Goal: Check status: Check status

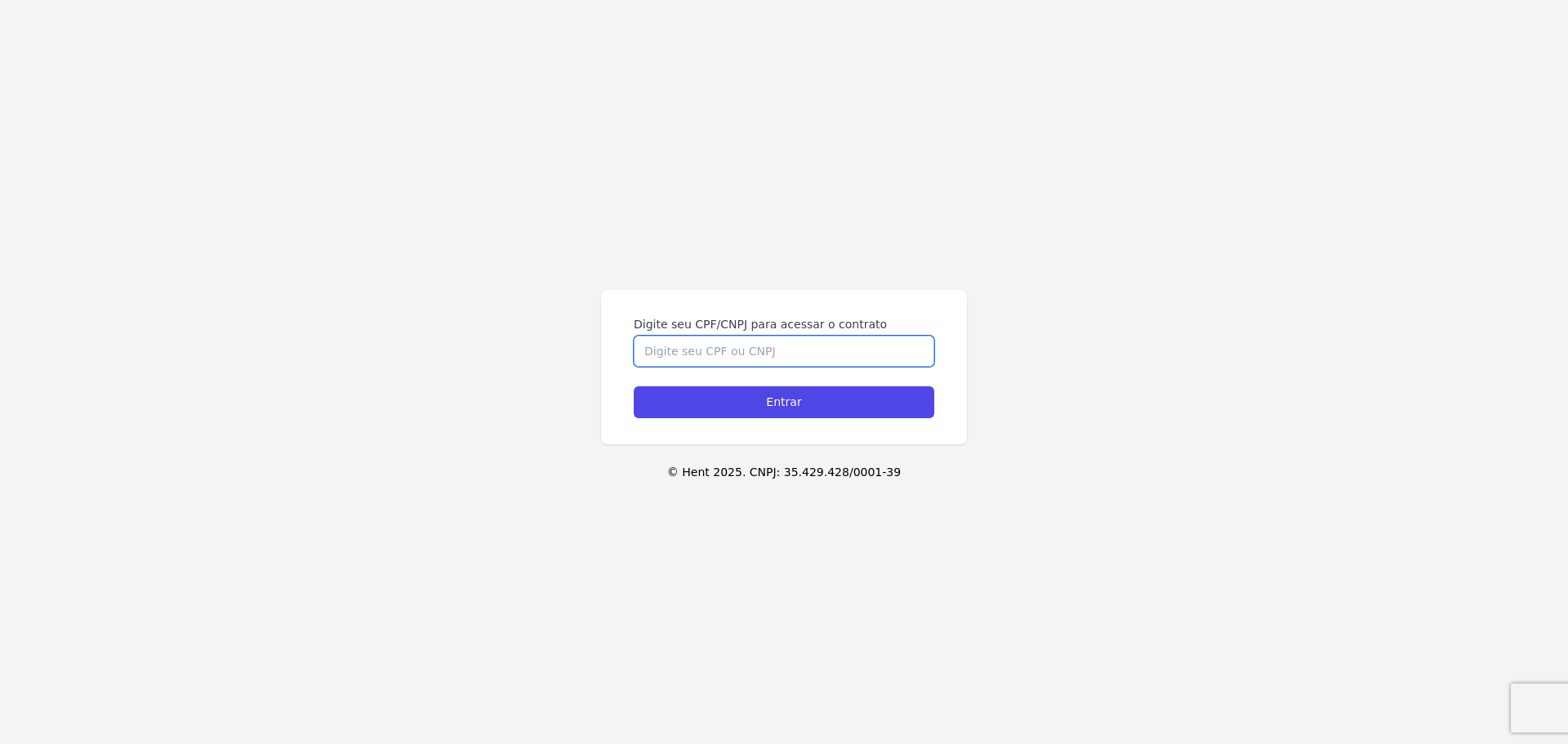
click at [776, 351] on input "Digite seu CPF/CNPJ para acessar o contrato" at bounding box center [784, 351] width 300 height 31
type input "47832034823"
click at [634, 386] on input "Entrar" at bounding box center [784, 402] width 300 height 32
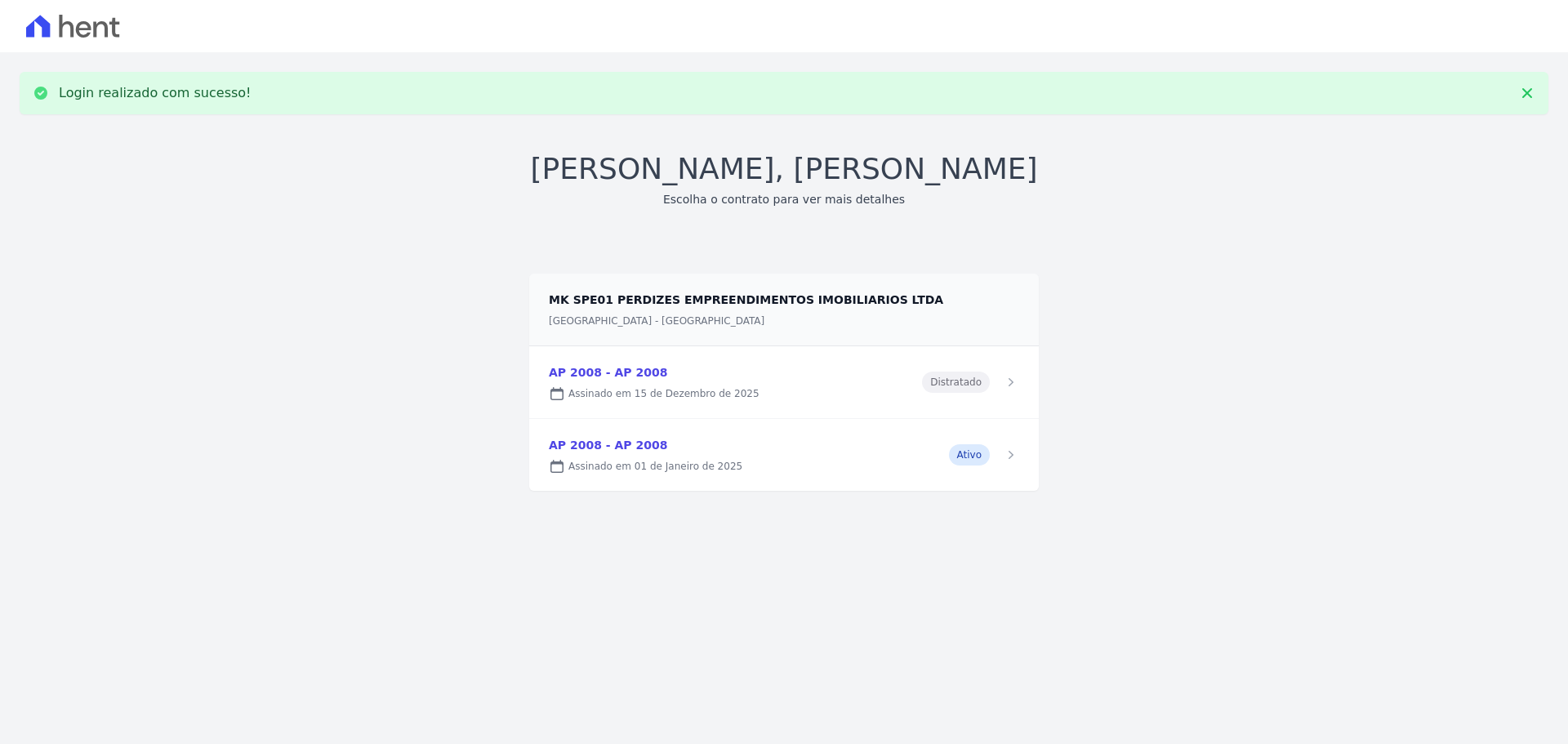
click at [886, 461] on link at bounding box center [784, 455] width 509 height 72
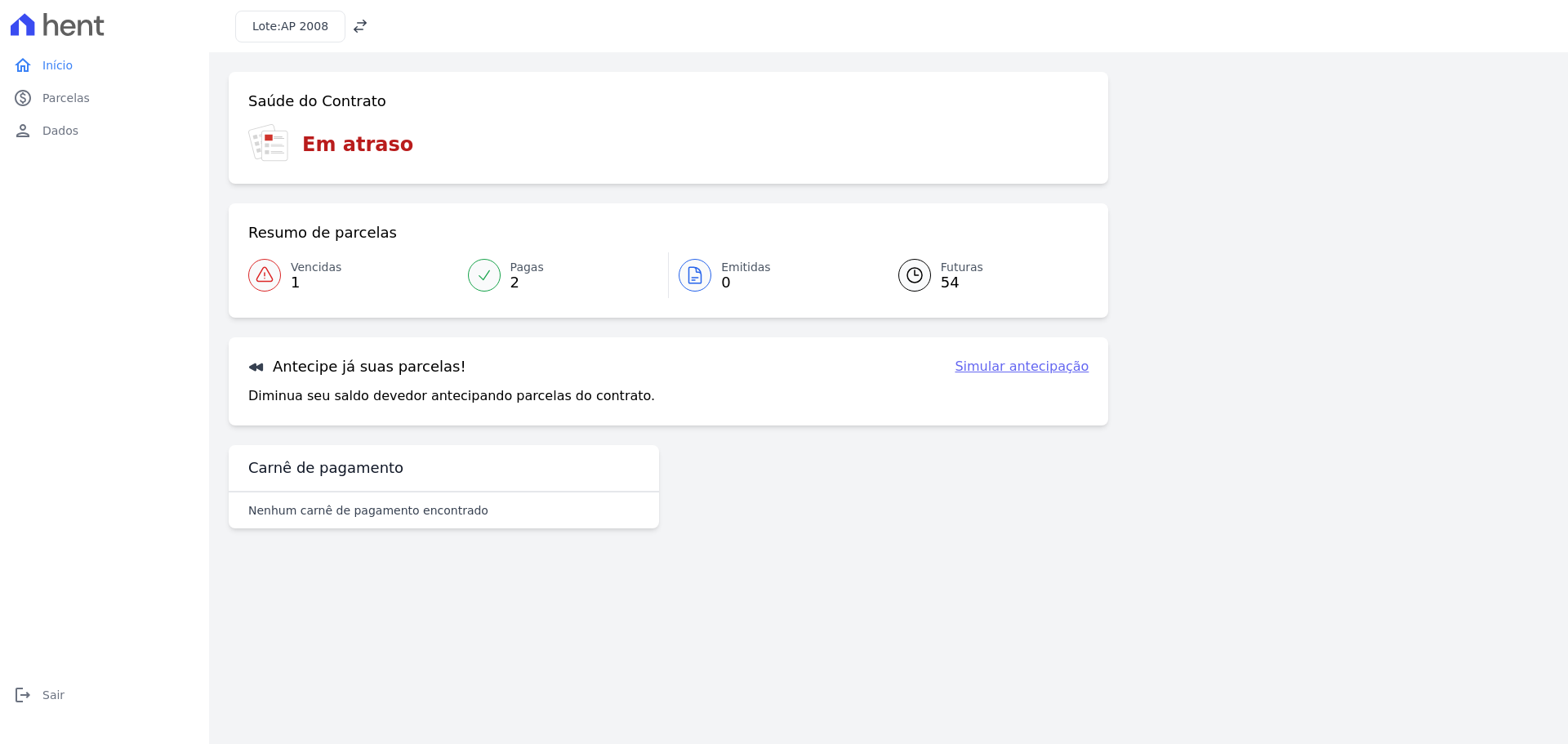
click at [914, 283] on icon at bounding box center [914, 275] width 14 height 14
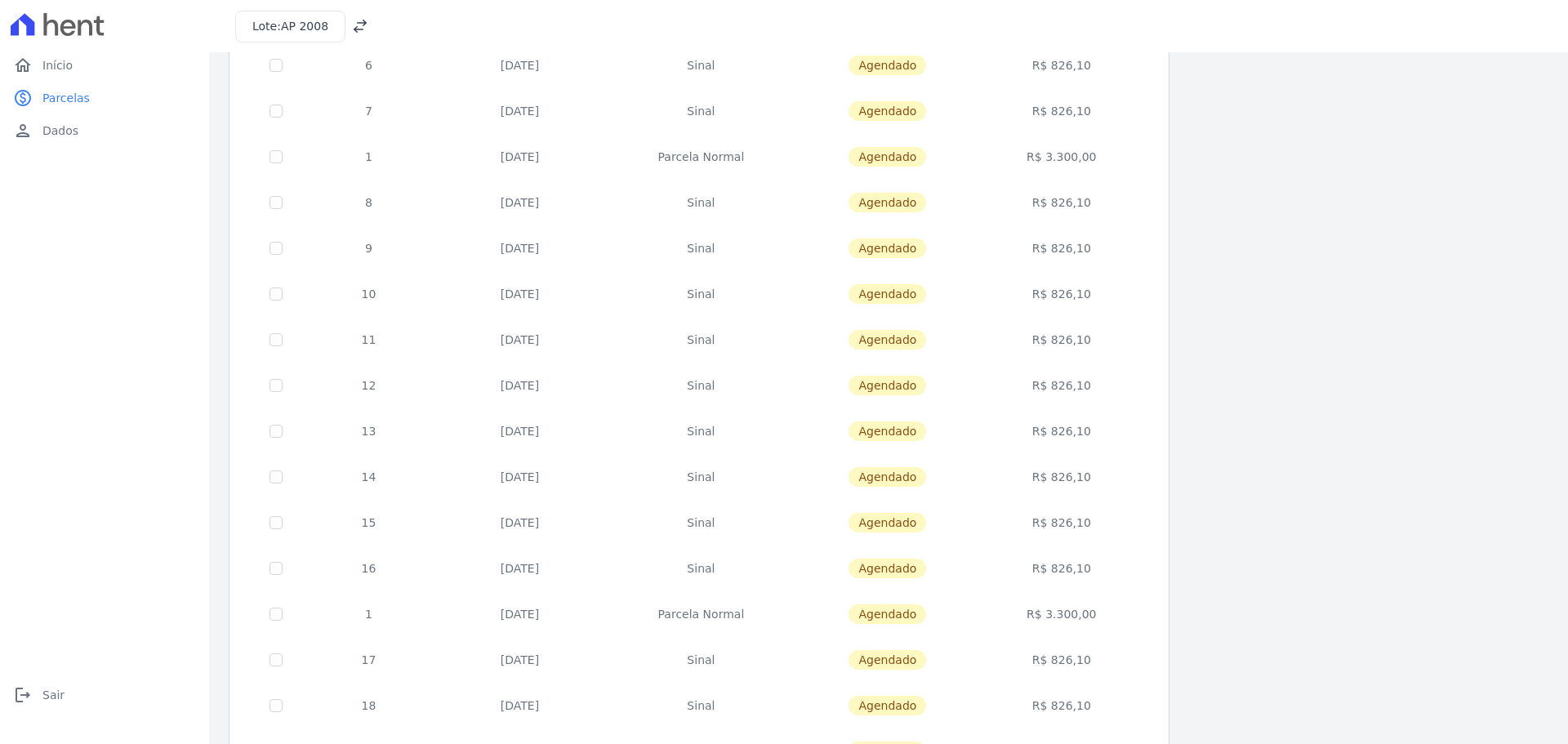
scroll to position [488, 0]
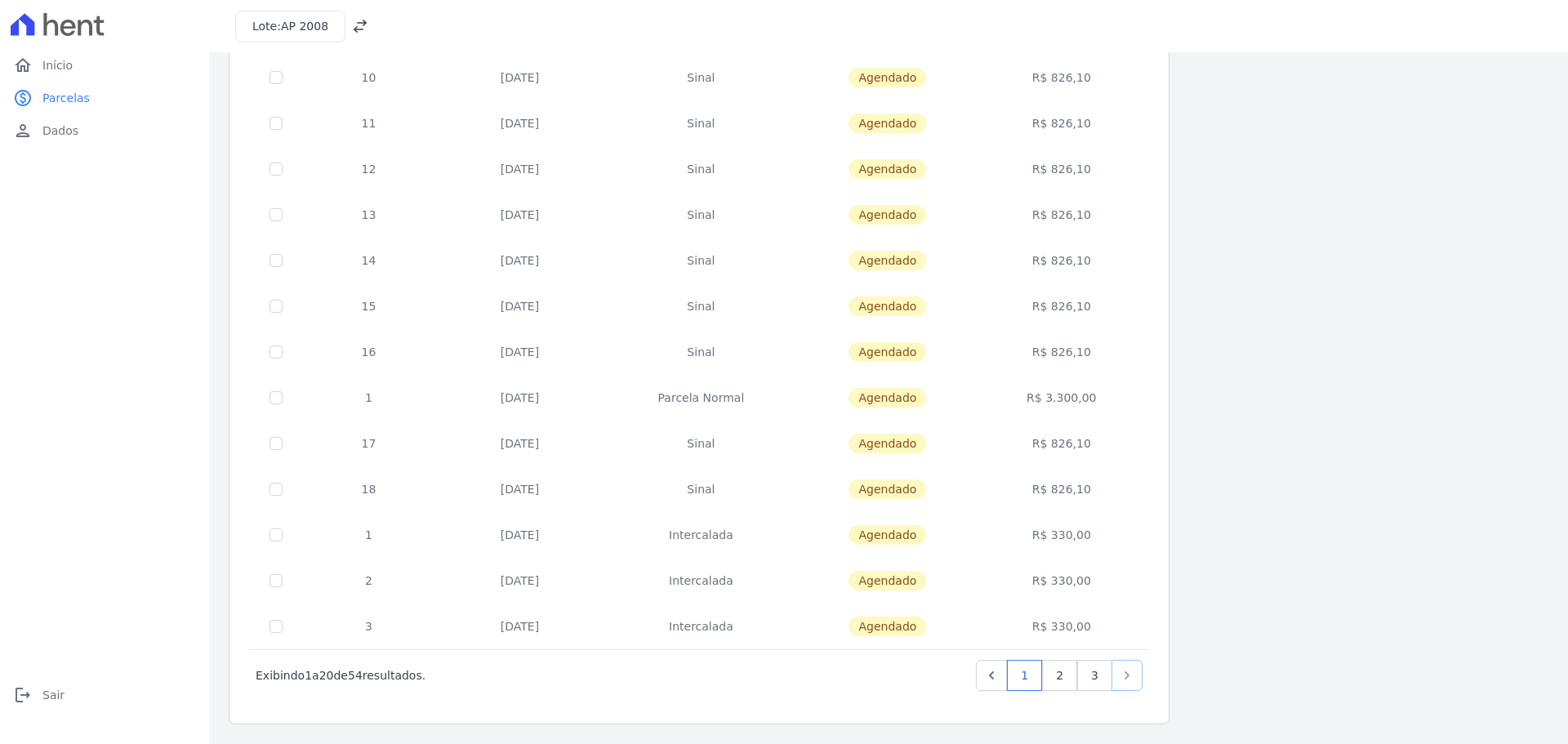
click at [1125, 682] on icon "Next" at bounding box center [1126, 675] width 16 height 16
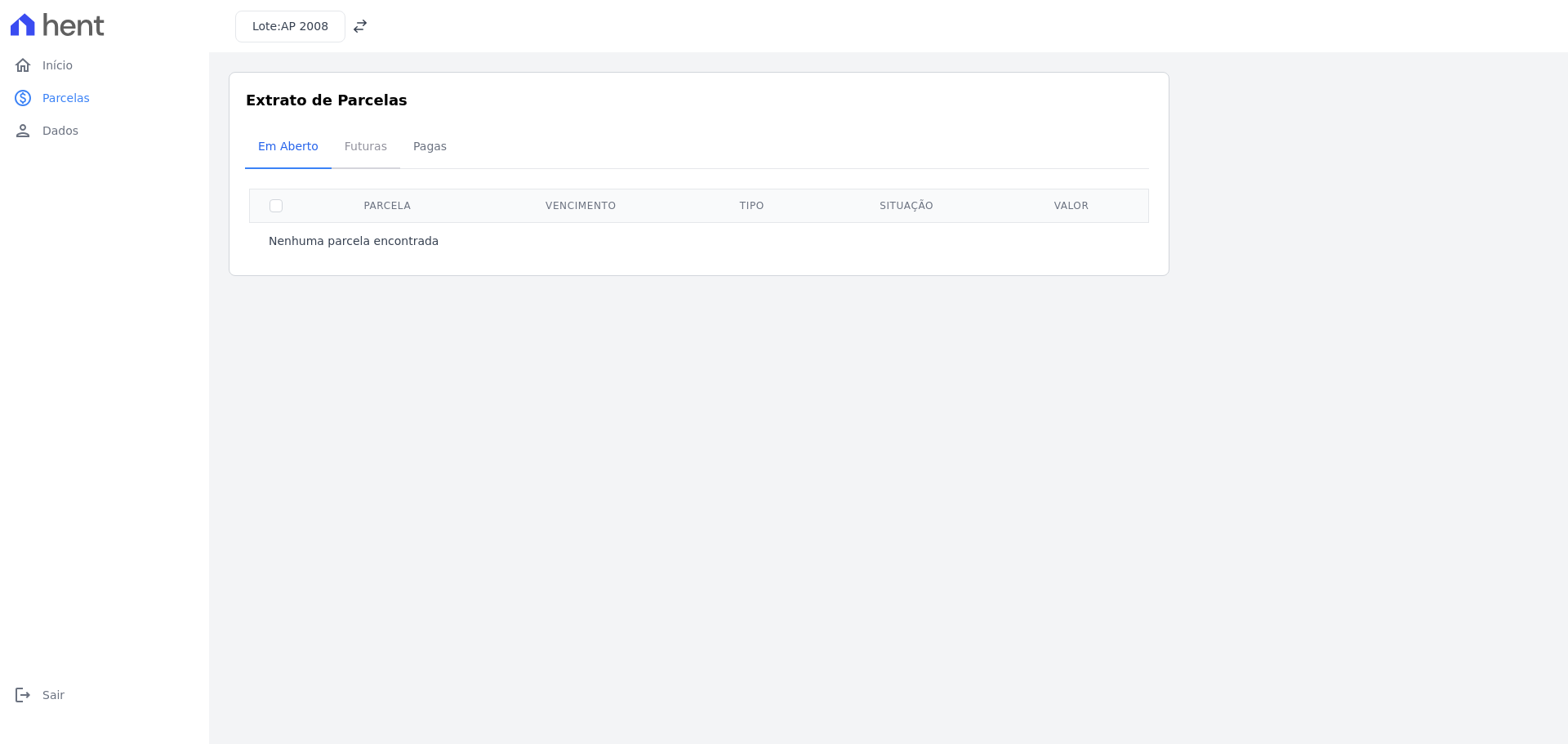
click at [346, 139] on span "Futuras" at bounding box center [366, 146] width 62 height 33
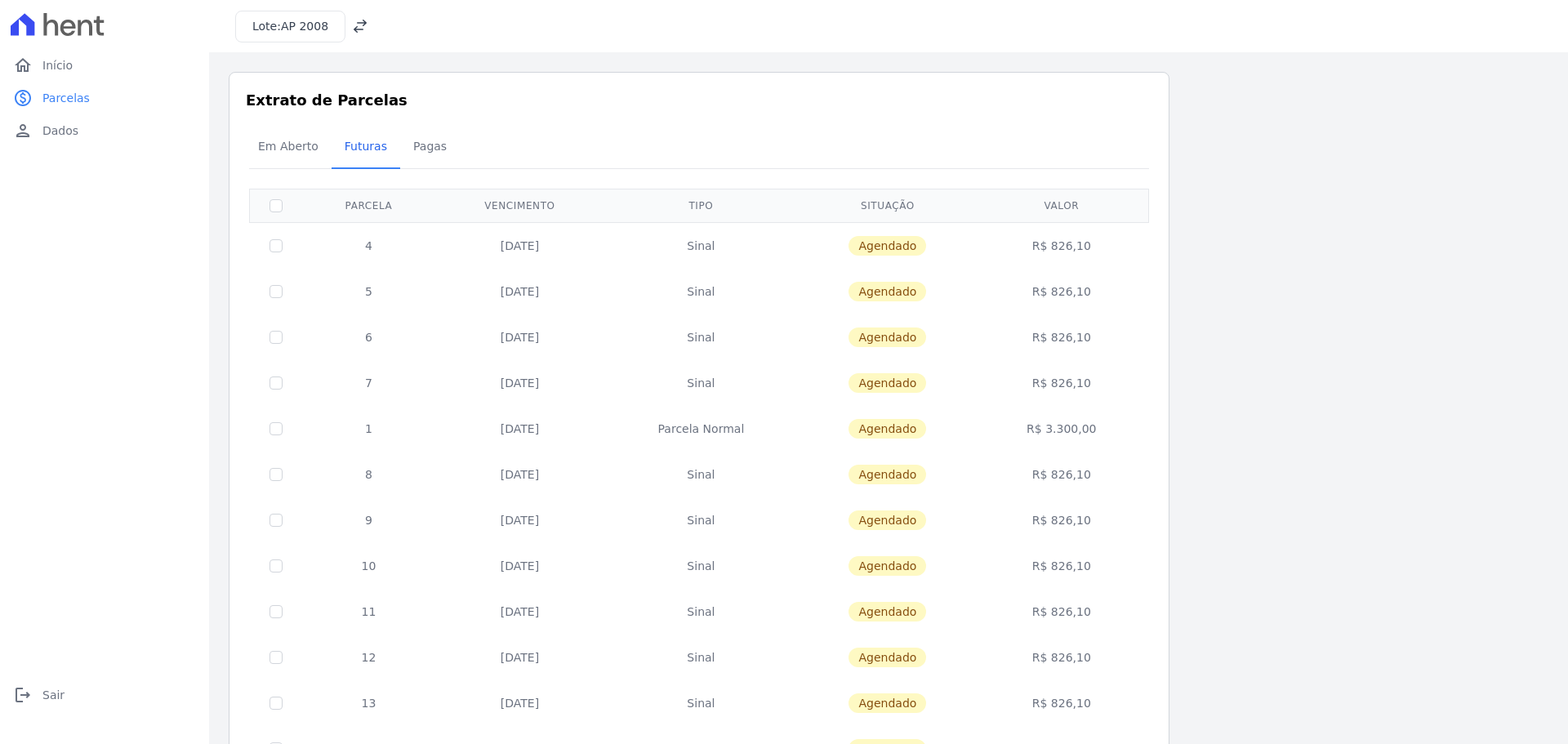
click at [387, 144] on link "Futuras" at bounding box center [365, 148] width 68 height 42
click at [410, 145] on span "Pagas" at bounding box center [430, 146] width 53 height 33
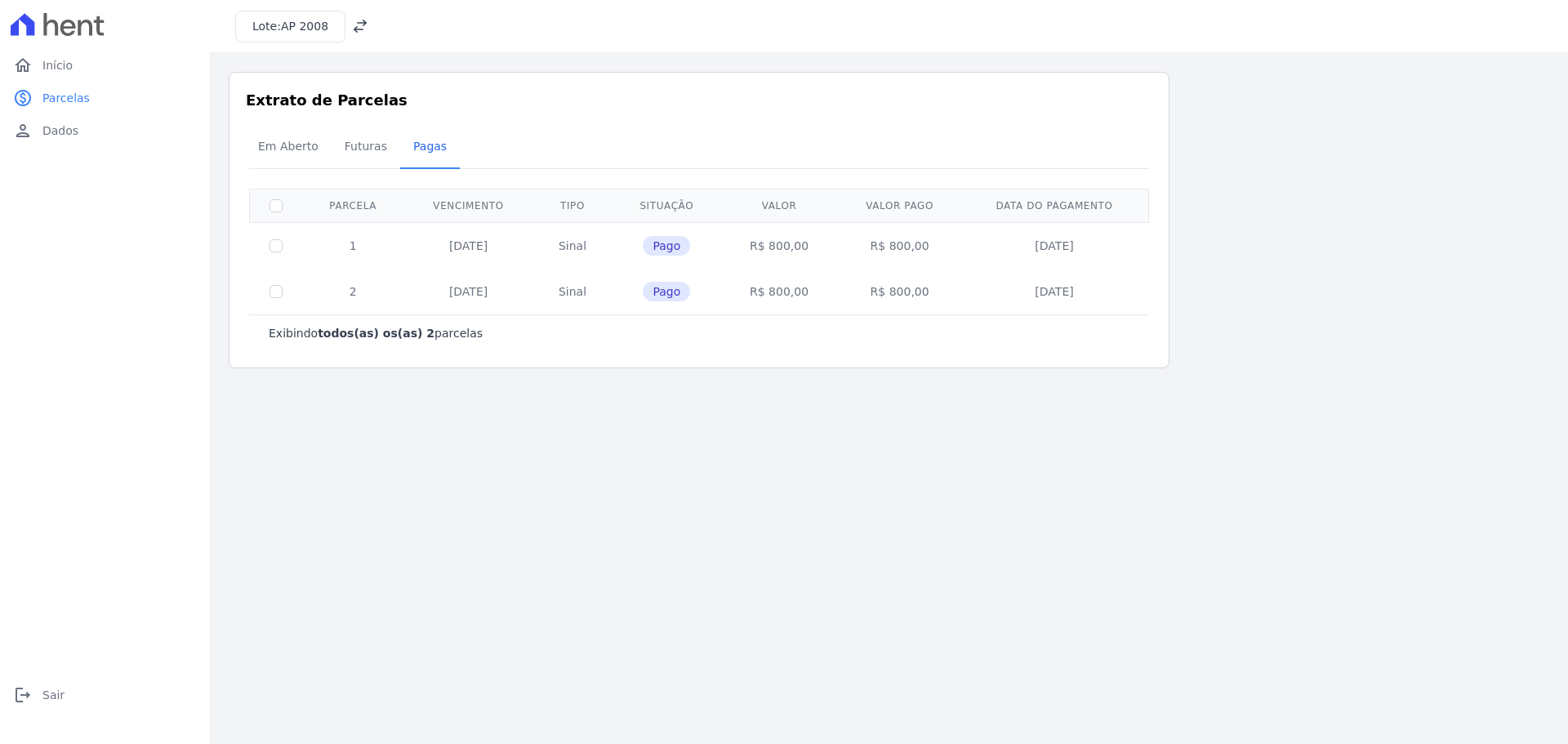
click at [91, 24] on icon at bounding box center [85, 27] width 14 height 15
